Goal: Communication & Community: Answer question/provide support

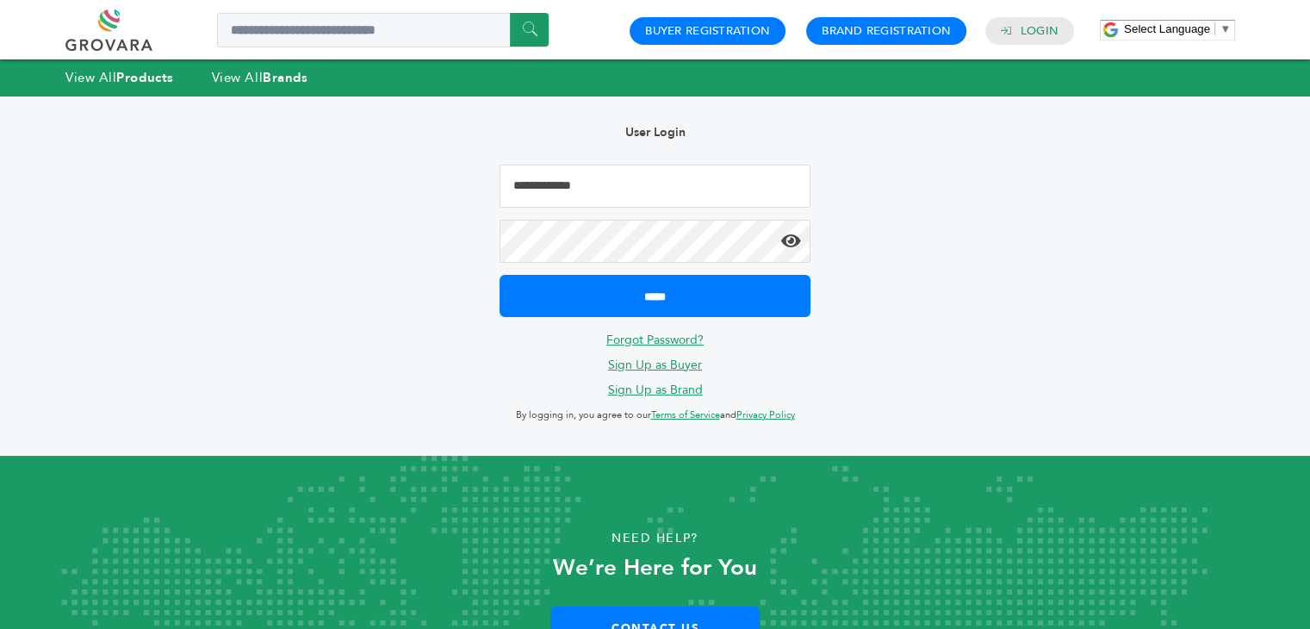
click at [594, 189] on input "Email Address" at bounding box center [655, 186] width 310 height 43
type input "**********"
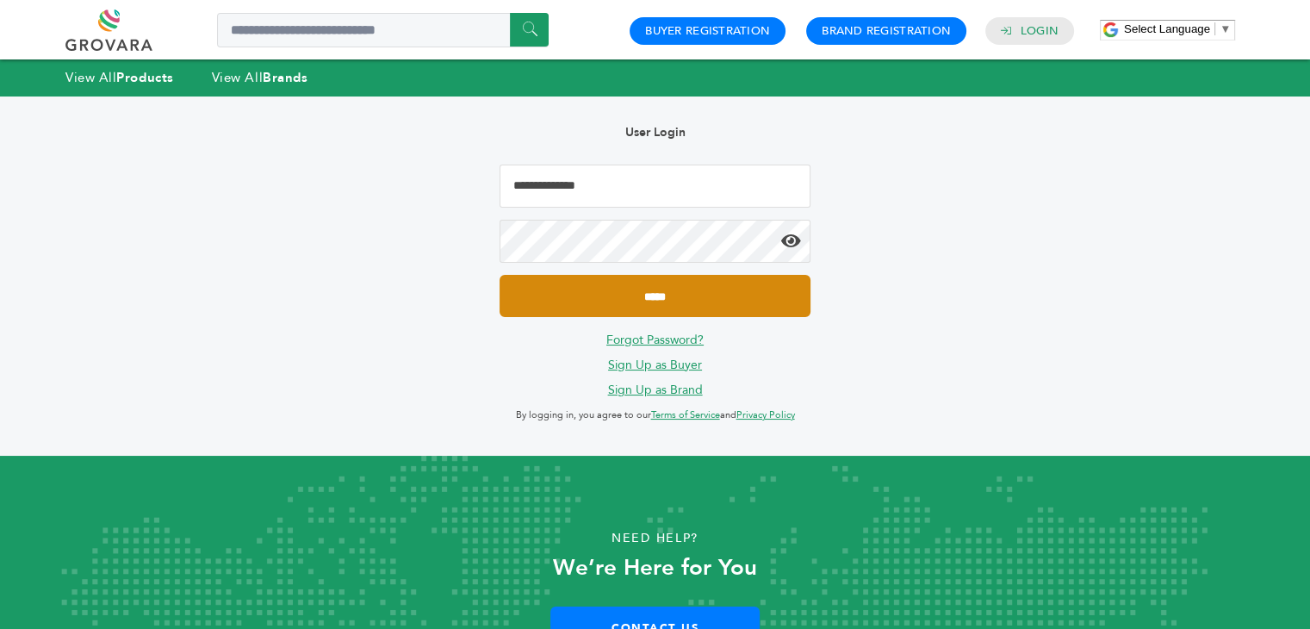
click at [665, 311] on input "*****" at bounding box center [655, 296] width 310 height 42
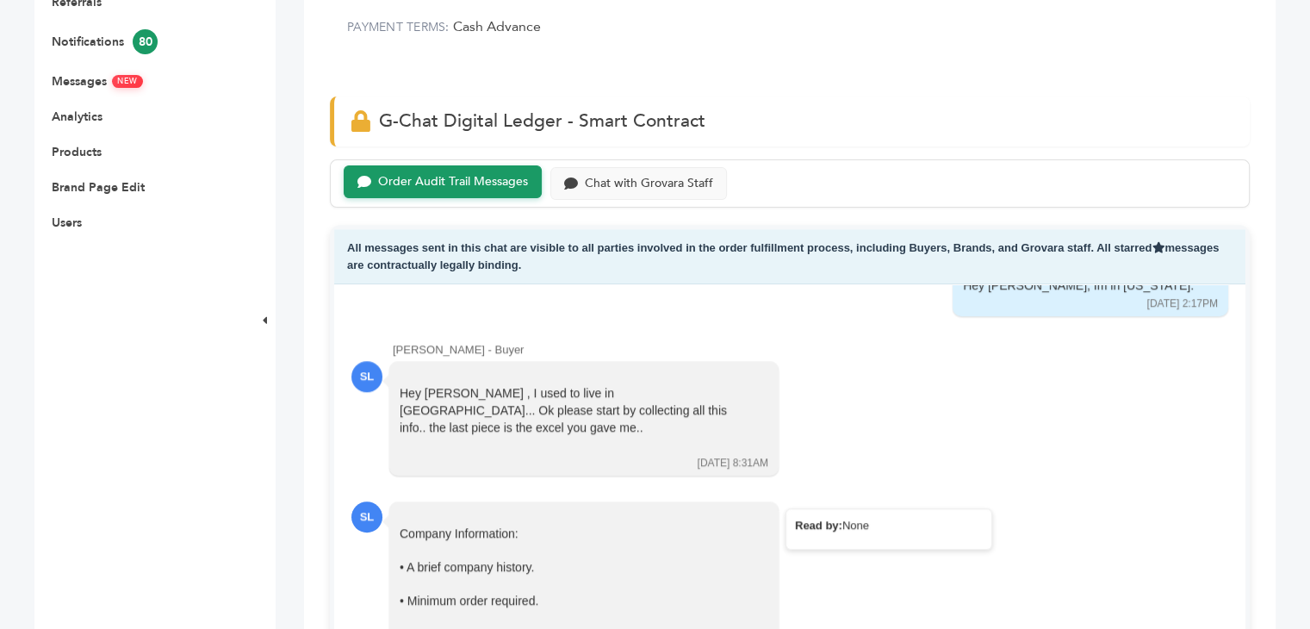
scroll to position [1702, 0]
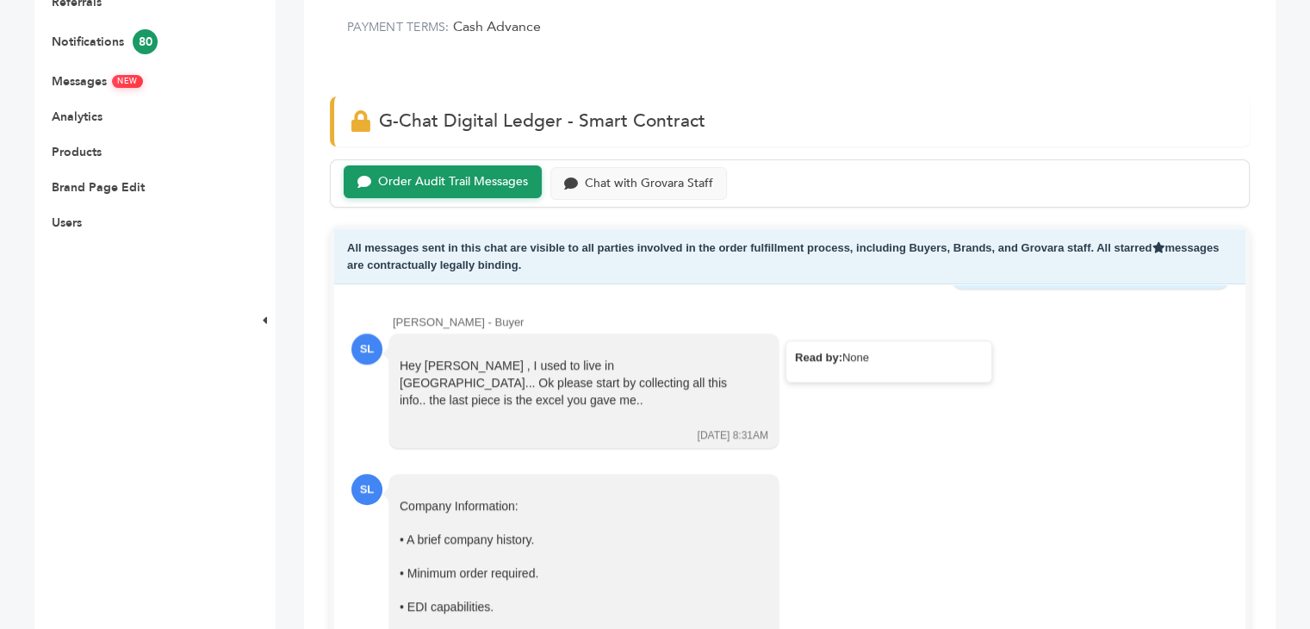
click at [563, 408] on div at bounding box center [572, 416] width 345 height 17
drag, startPoint x: 567, startPoint y: 389, endPoint x: 898, endPoint y: 448, distance: 336.0
click at [898, 448] on div "Scott Levenberg - Buyer SL Hello, I have a line with Publix in Florida, is the …" at bounding box center [789, 478] width 911 height 388
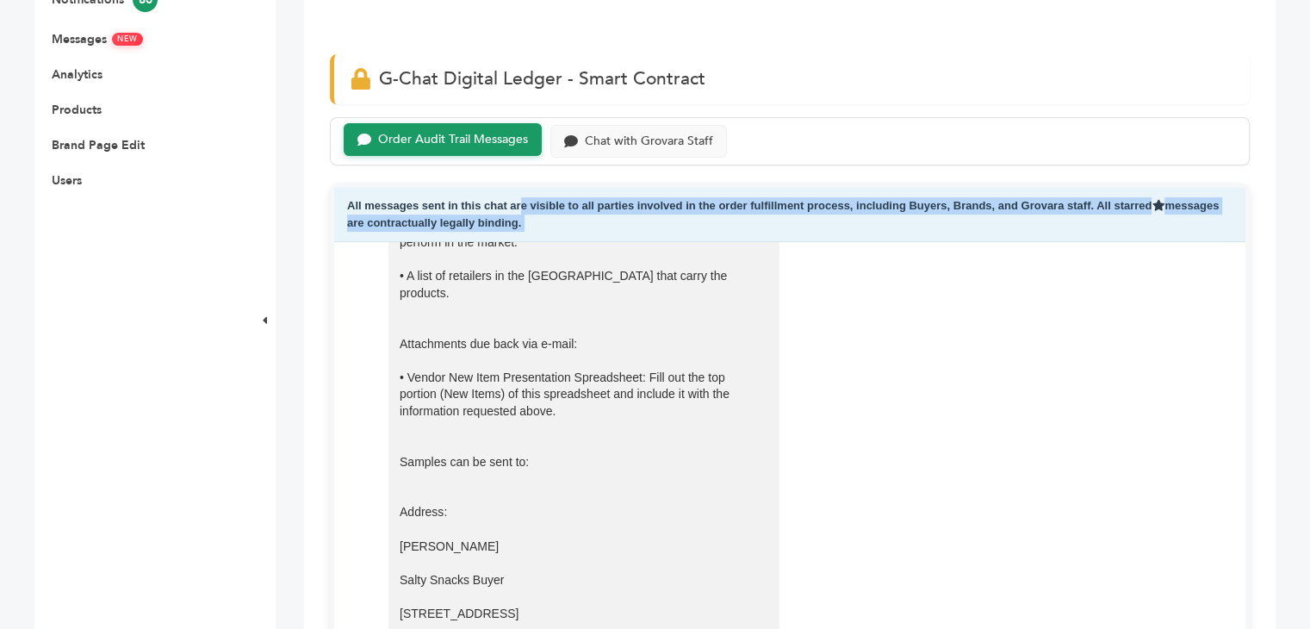
scroll to position [2660, 0]
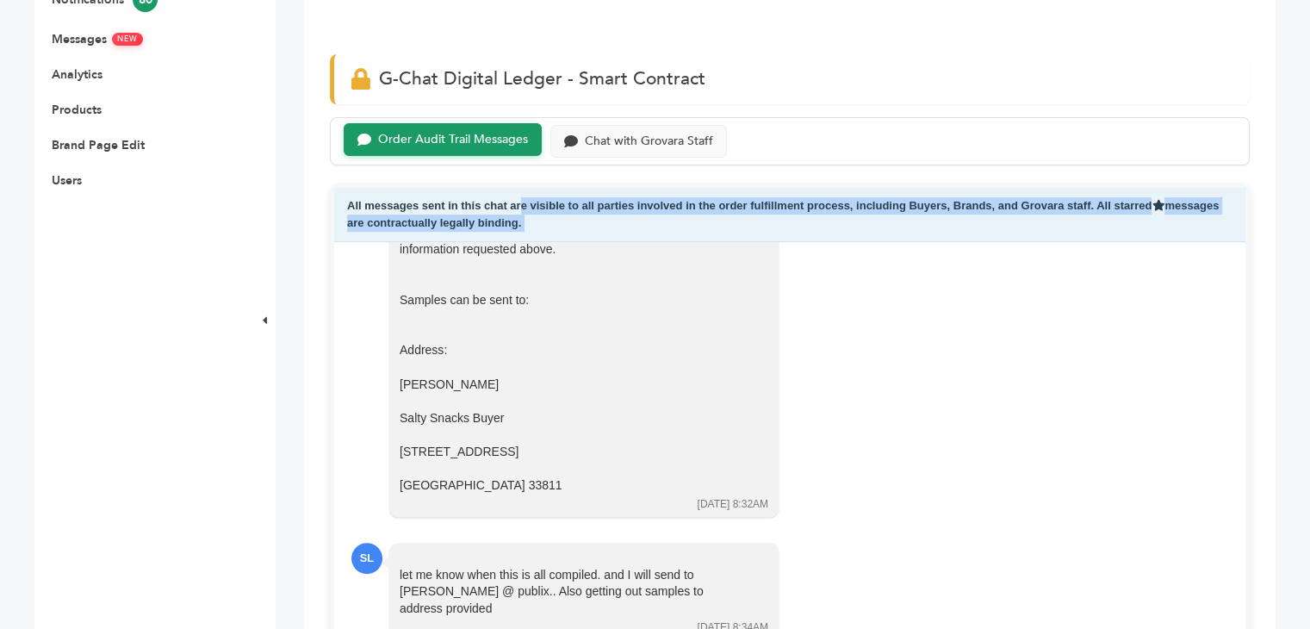
drag, startPoint x: 400, startPoint y: 318, endPoint x: 532, endPoint y: 461, distance: 195.1
copy div "Company Information: • A brief company history. • Minimum order required. • EDI…"
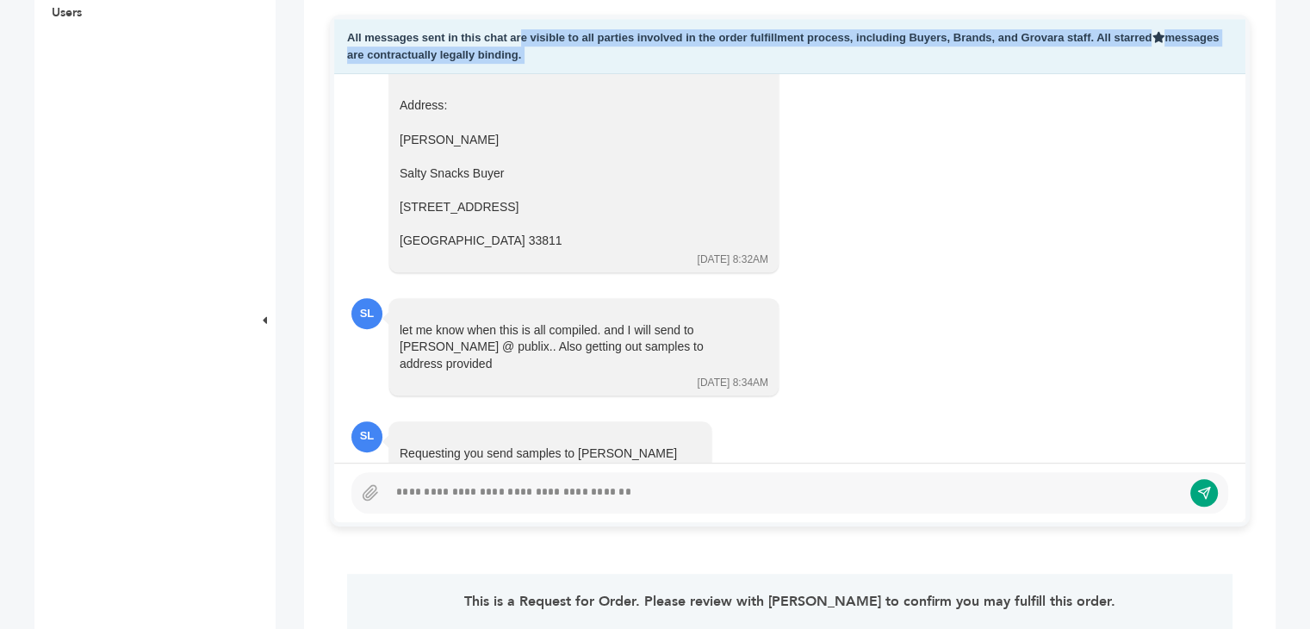
scroll to position [818, 0]
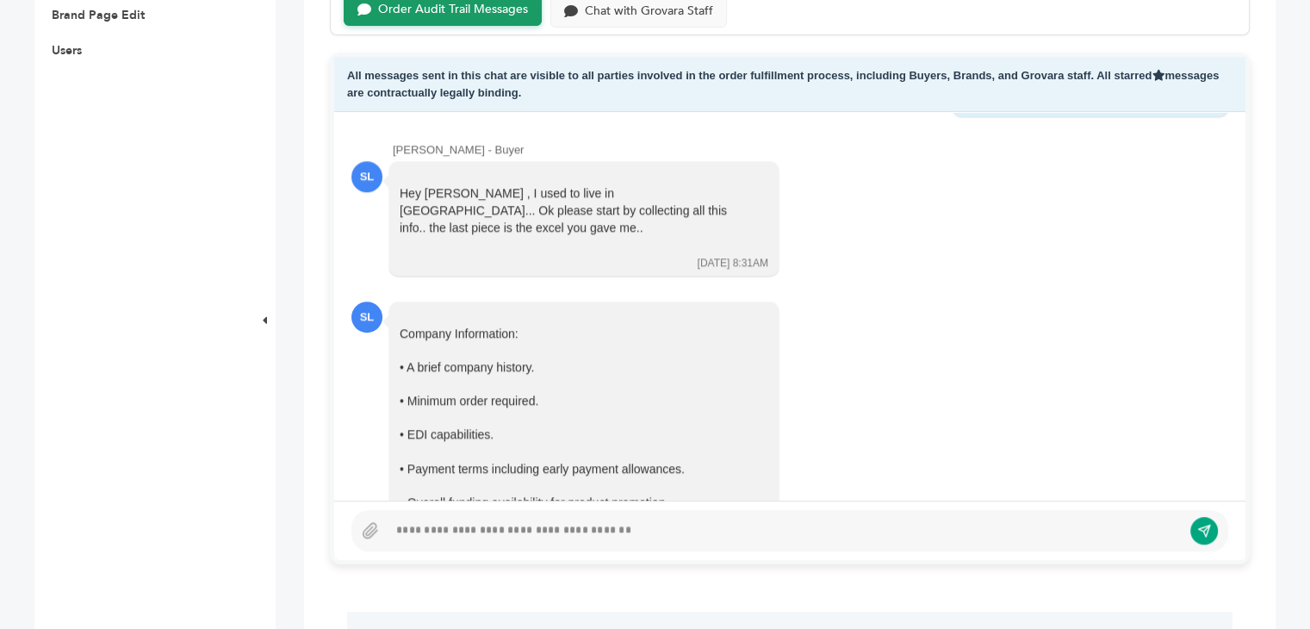
scroll to position [1530, 0]
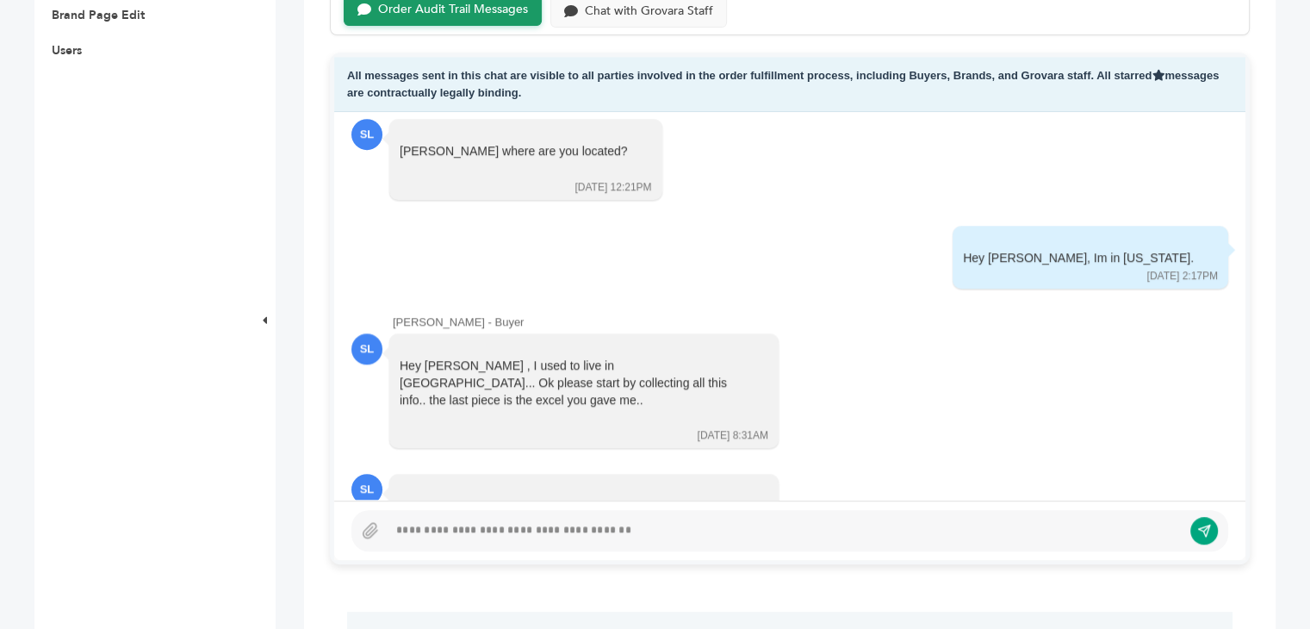
click at [456, 528] on div at bounding box center [785, 530] width 794 height 21
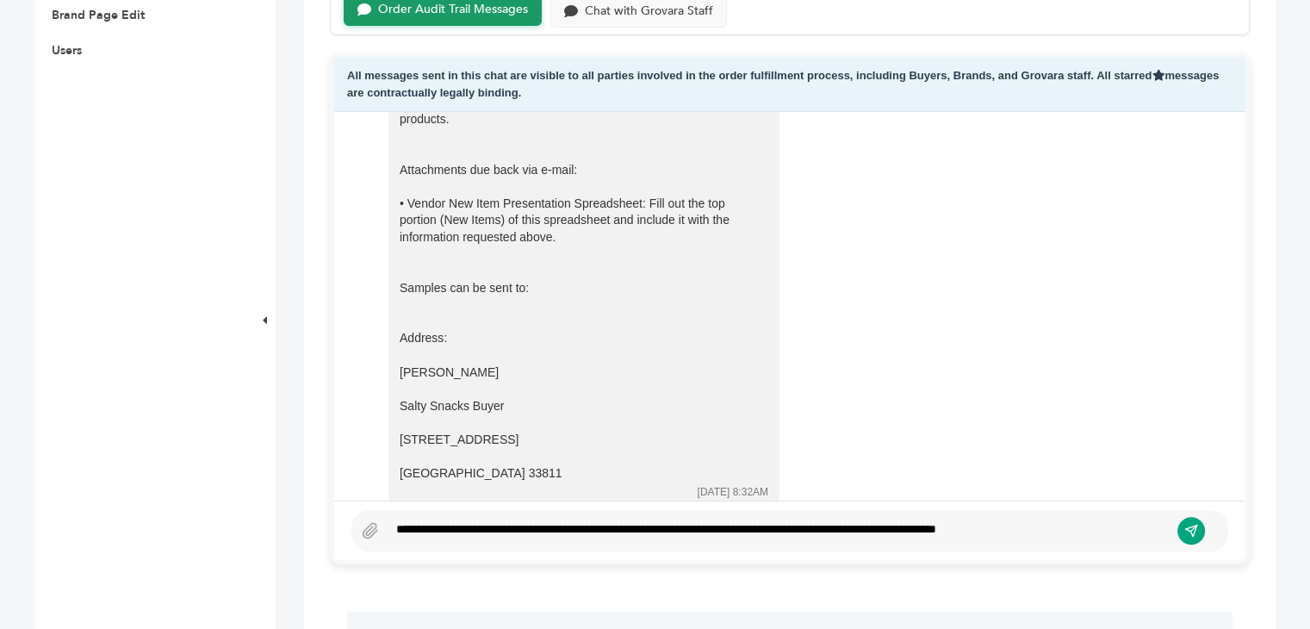
scroll to position [2564, 0]
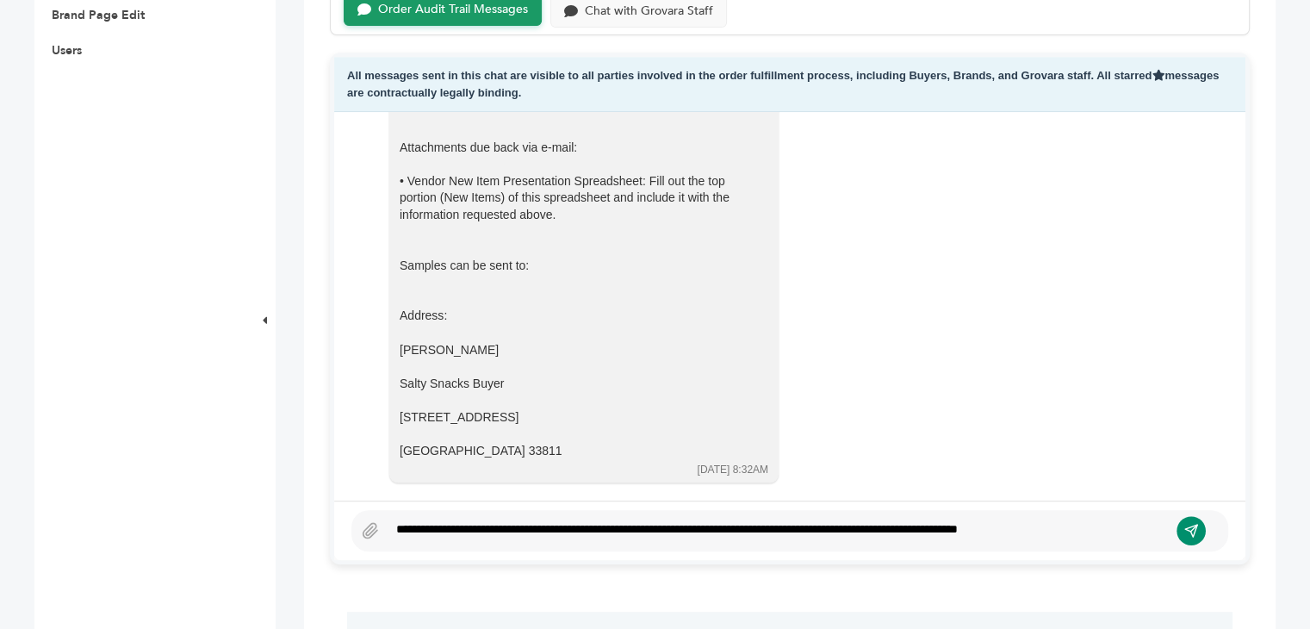
click at [1189, 529] on icon "submit" at bounding box center [1191, 531] width 12 height 12
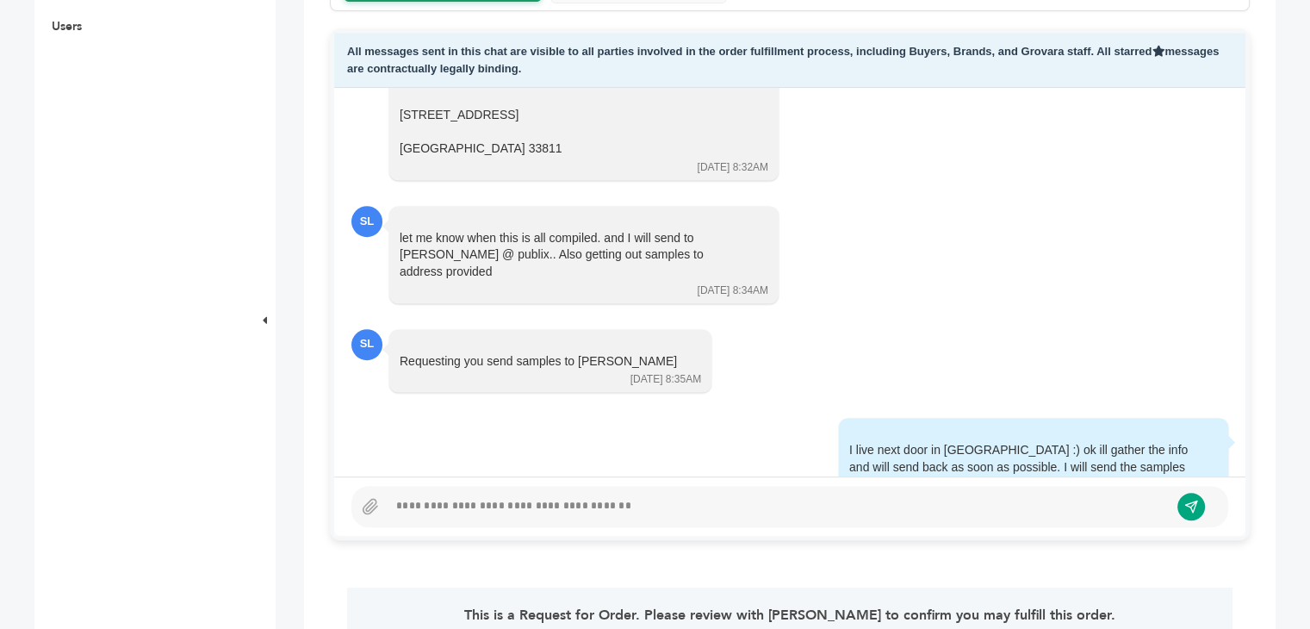
scroll to position [948, 0]
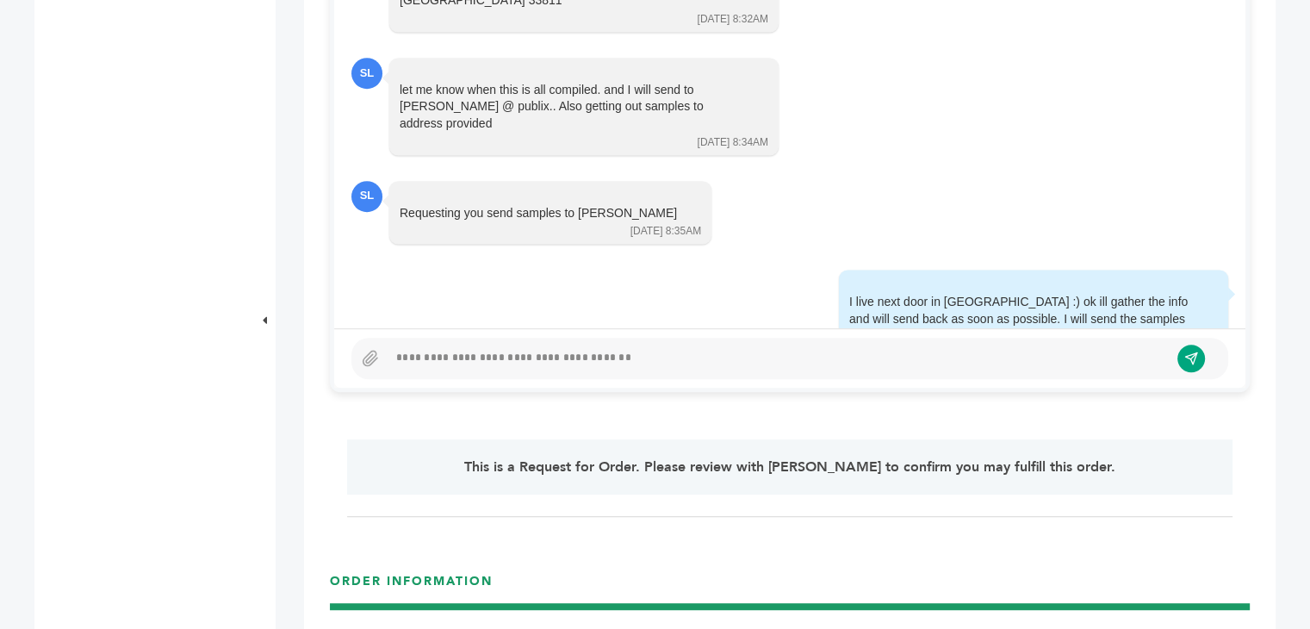
click at [431, 363] on div at bounding box center [778, 358] width 781 height 21
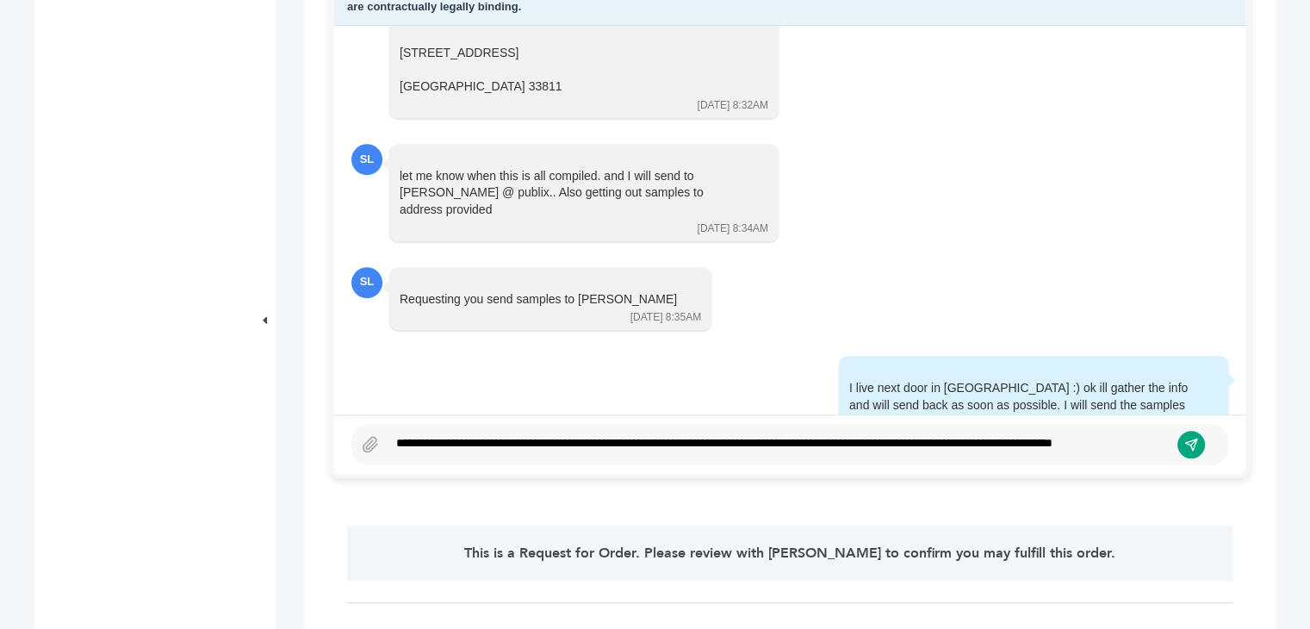
scroll to position [849, 0]
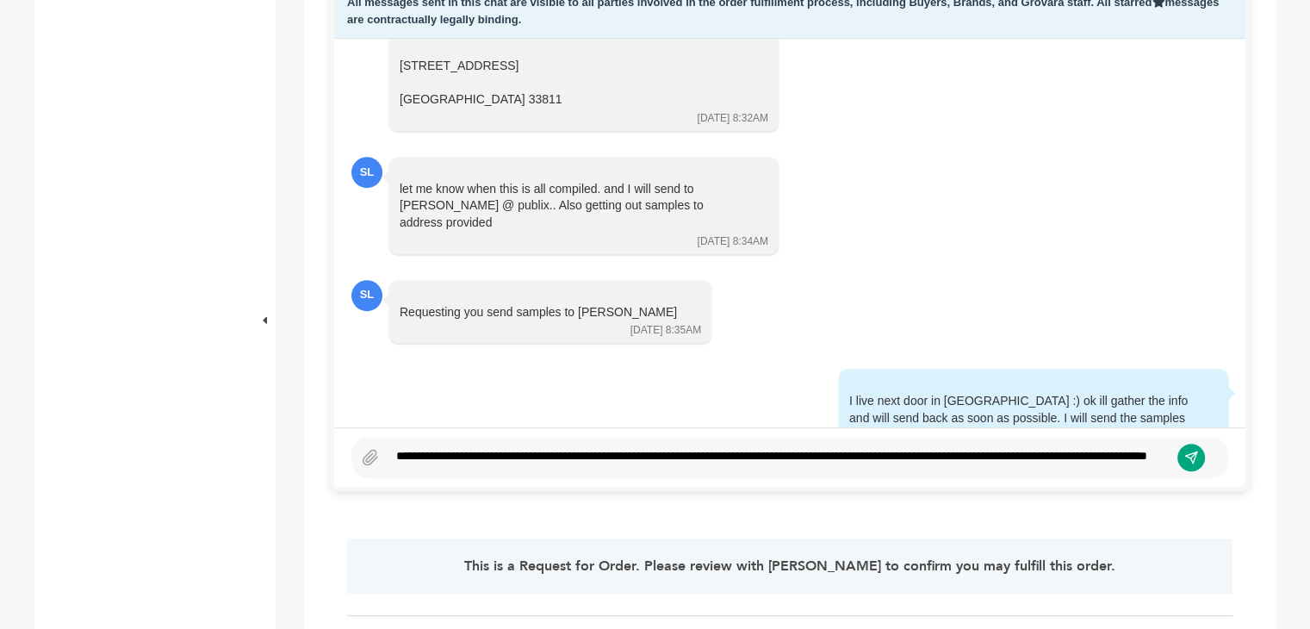
click at [528, 465] on div "**********" at bounding box center [778, 457] width 781 height 21
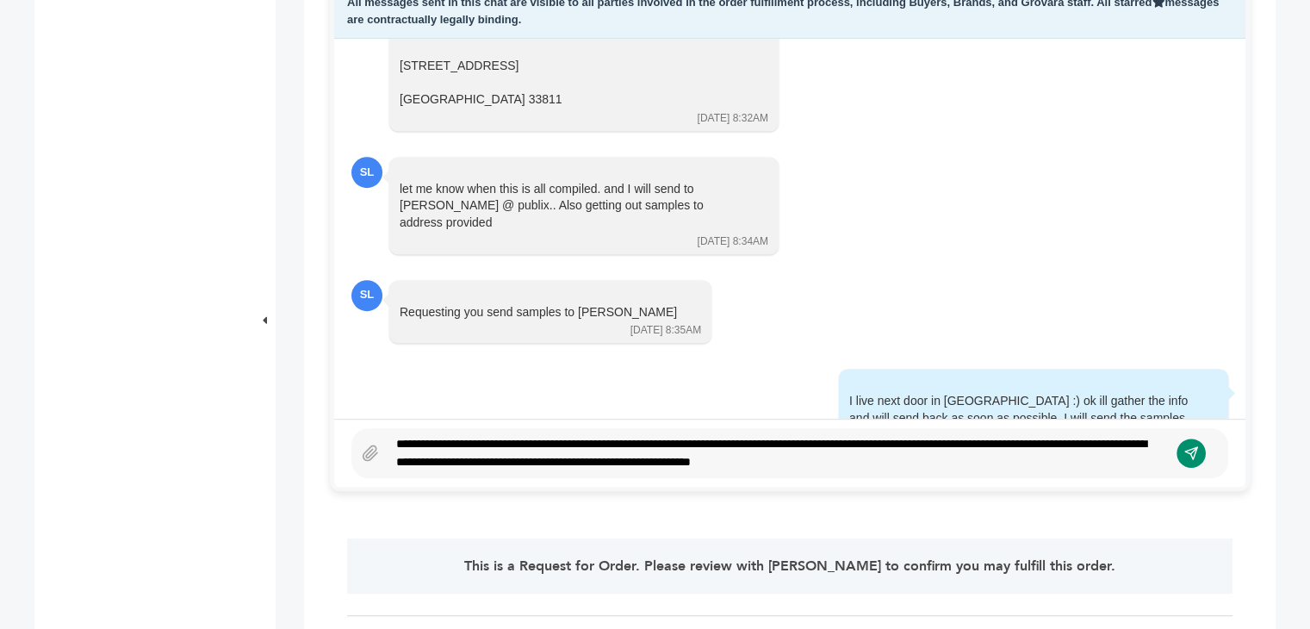
click at [1186, 449] on icon "submit" at bounding box center [1191, 453] width 12 height 12
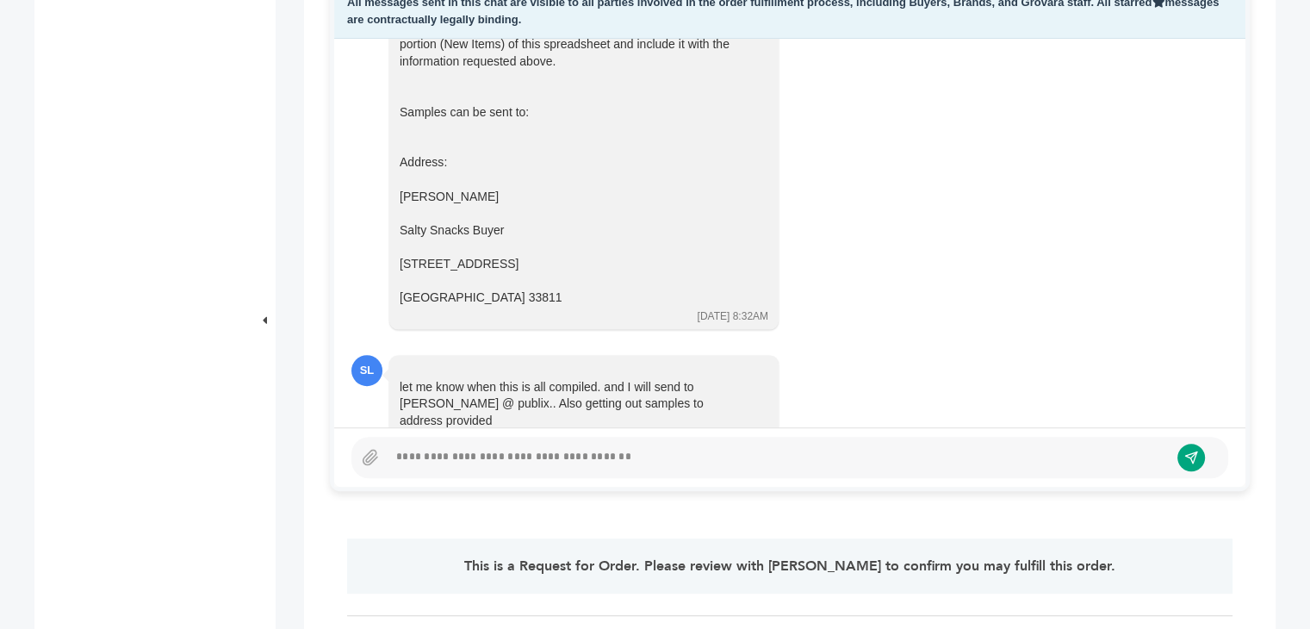
scroll to position [2637, 0]
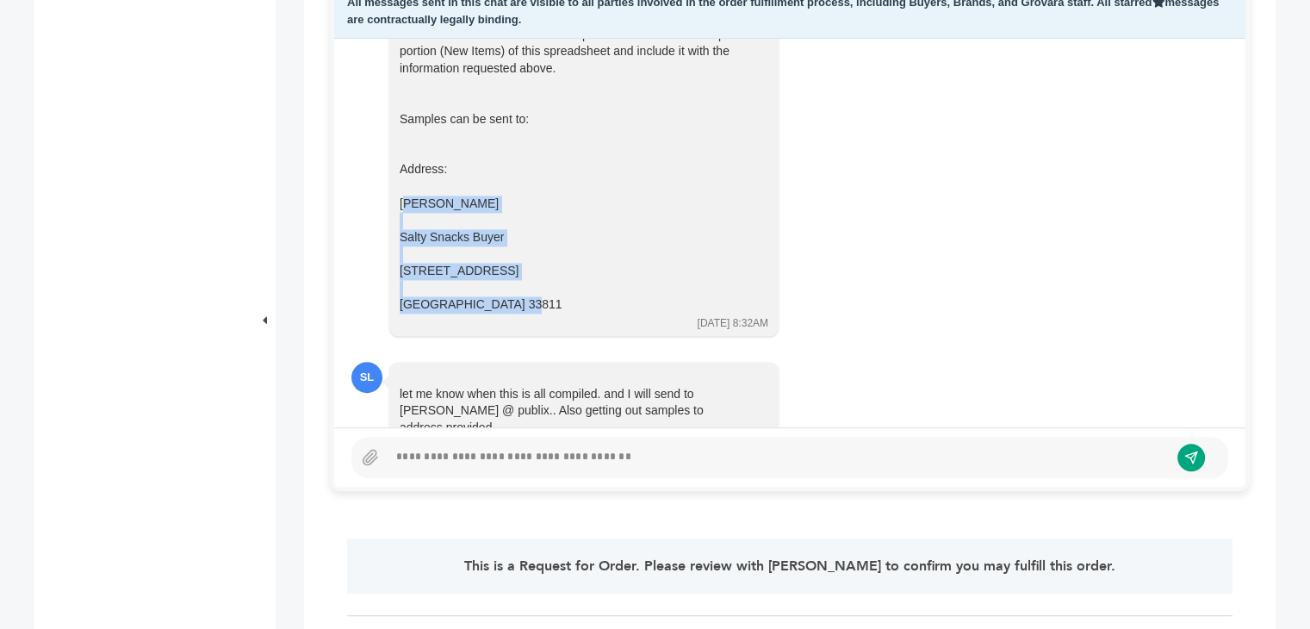
drag, startPoint x: 400, startPoint y: 168, endPoint x: 520, endPoint y: 270, distance: 157.7
copy div "[PERSON_NAME] Salty Snacks Buyer [STREET_ADDRESS]"
